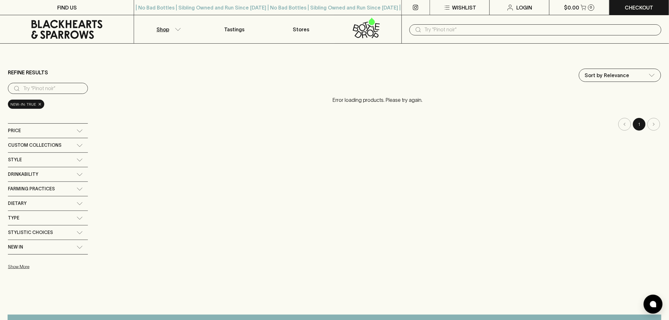
click at [39, 106] on span "×" at bounding box center [40, 104] width 4 height 7
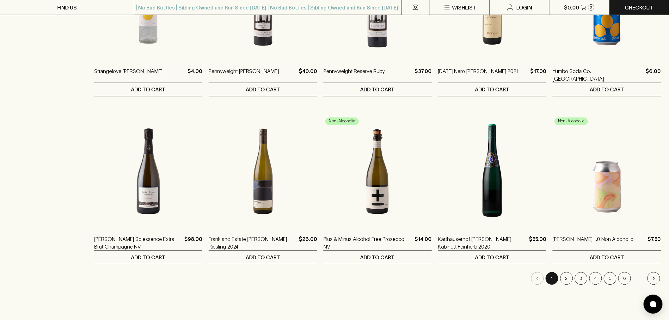
scroll to position [491, 0]
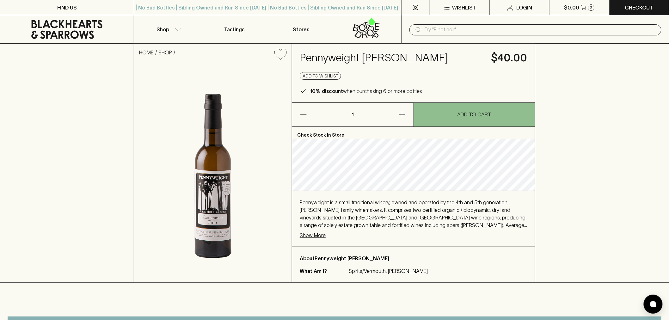
click at [314, 239] on p "Show More" at bounding box center [313, 235] width 26 height 8
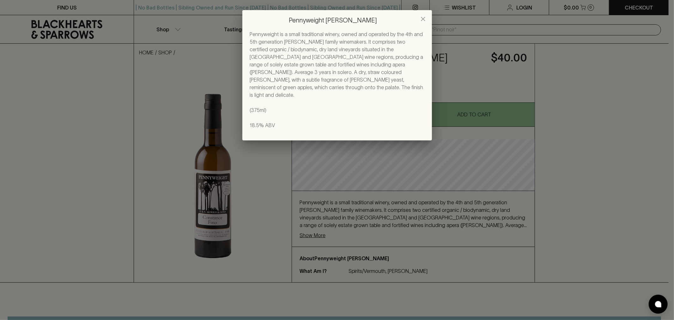
click at [419, 15] on button "close" at bounding box center [423, 19] width 13 height 13
